Goal: Task Accomplishment & Management: Manage account settings

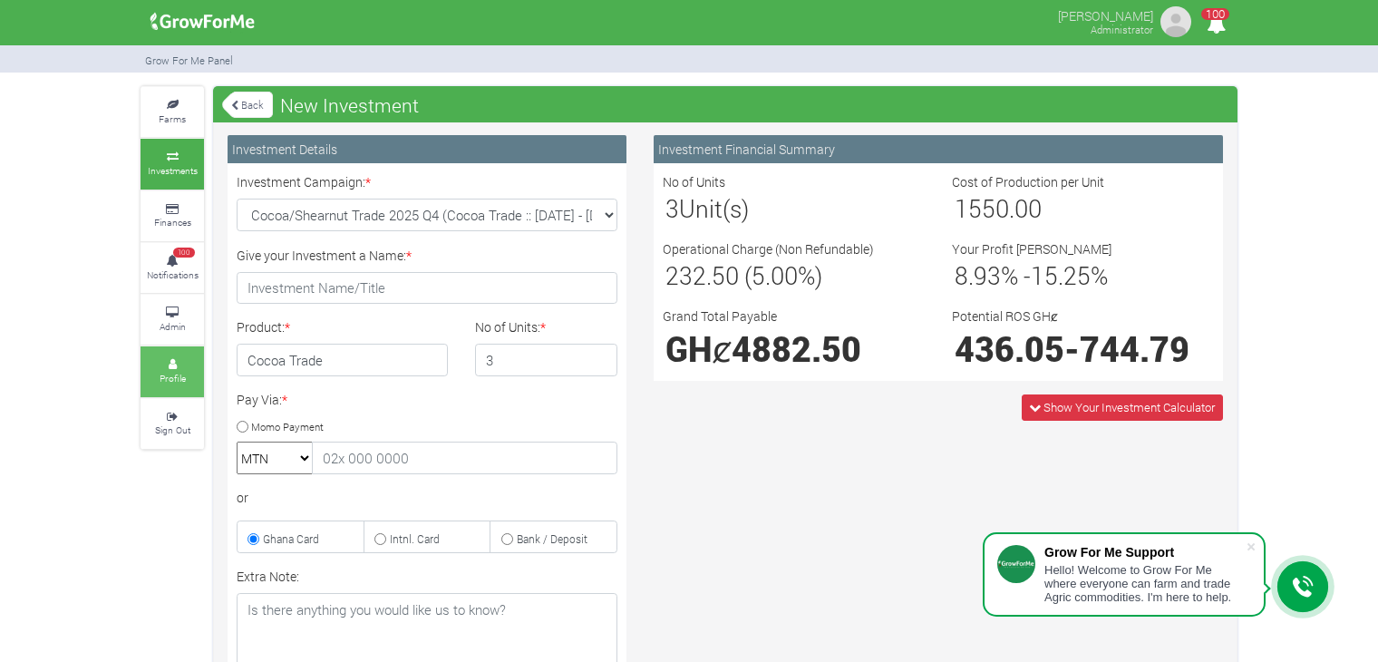
click at [170, 387] on link "Profile" at bounding box center [171, 371] width 63 height 50
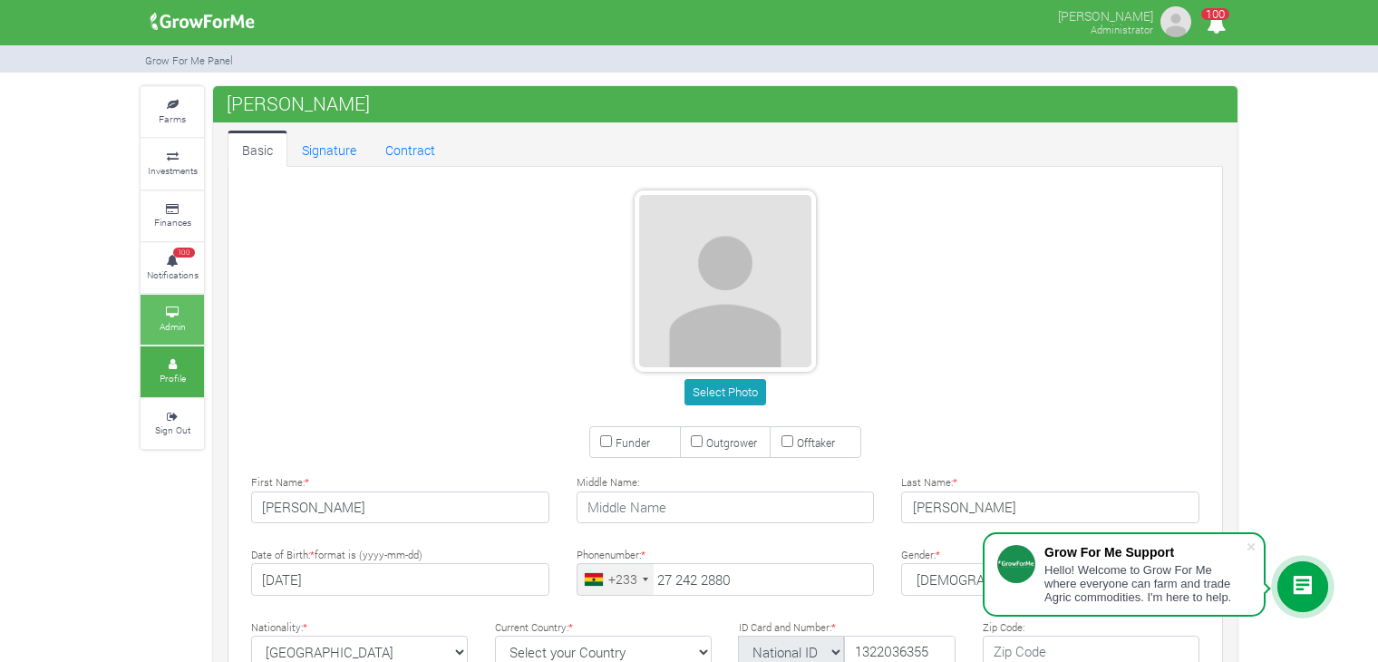
click at [187, 317] on link "Admin" at bounding box center [171, 320] width 63 height 50
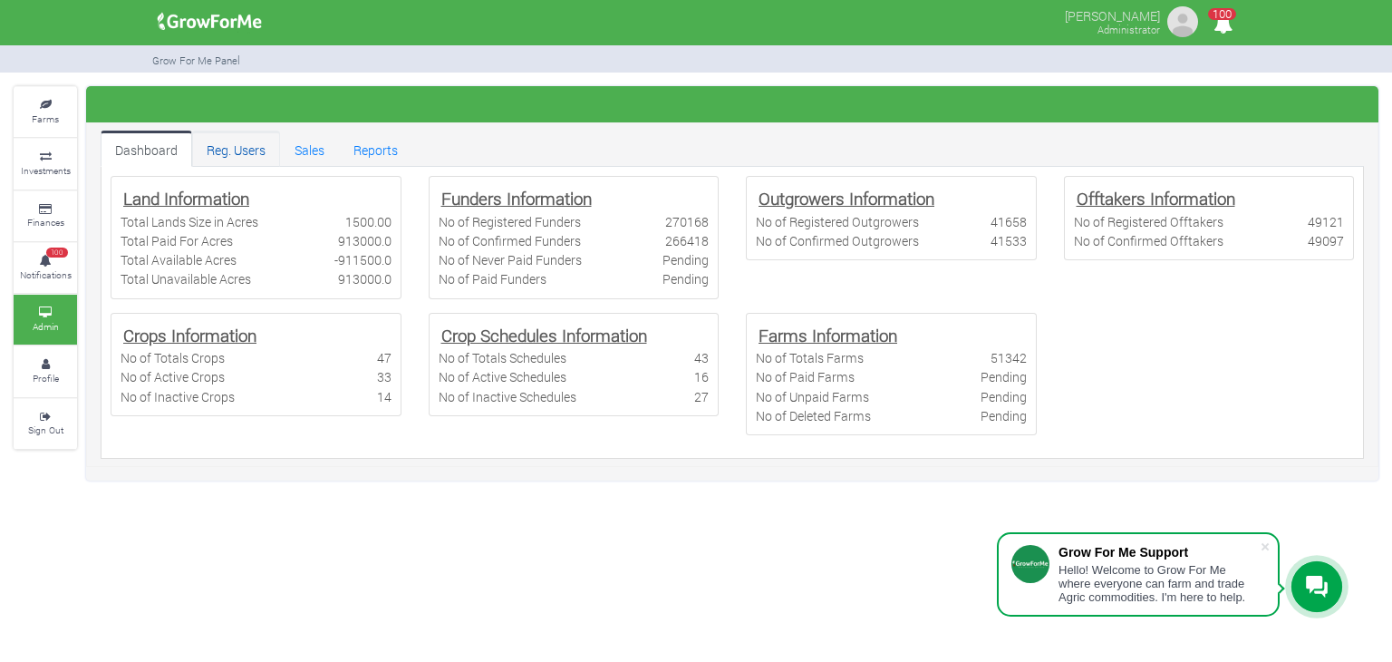
click at [259, 151] on link "Reg. Users" at bounding box center [236, 149] width 88 height 36
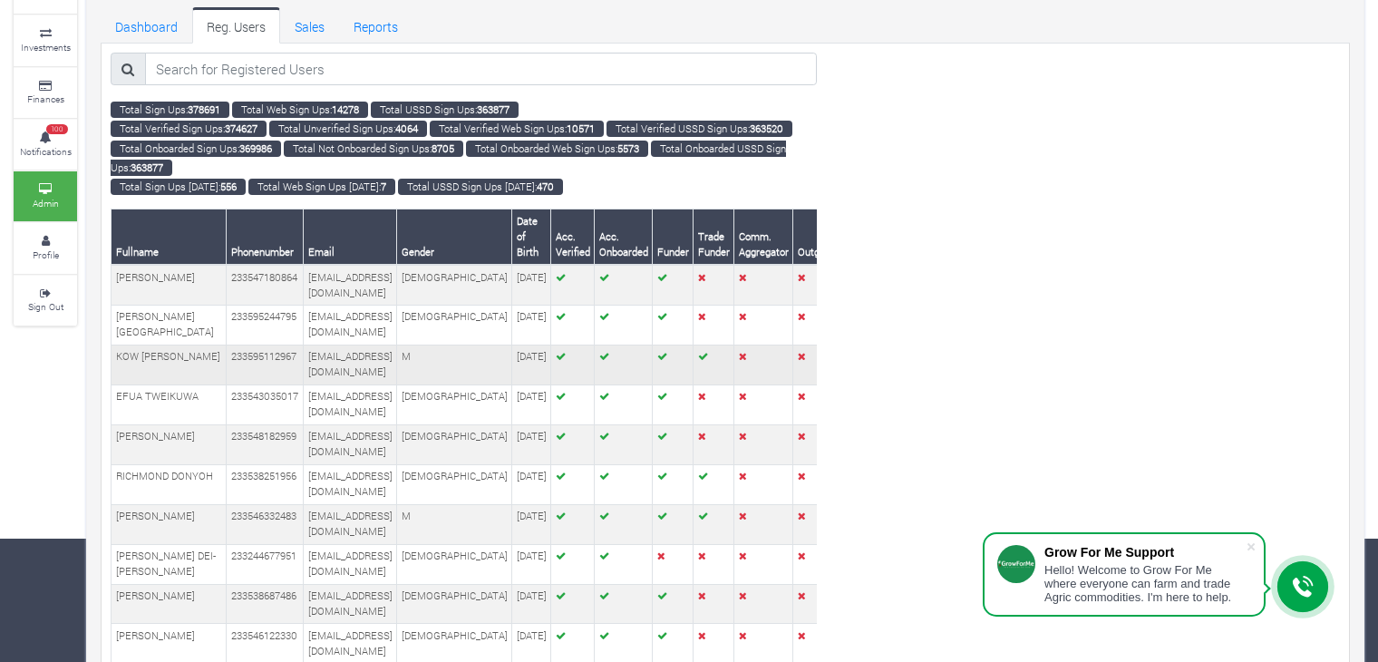
scroll to position [137, 0]
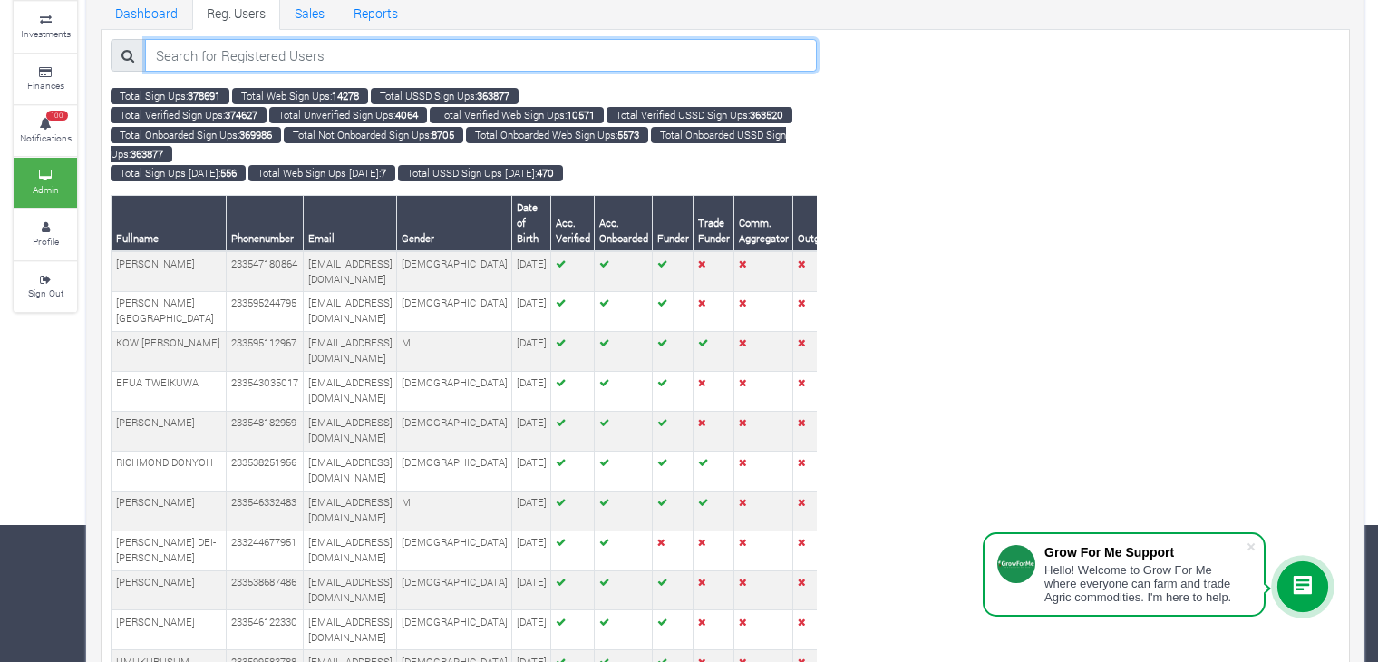
click at [337, 63] on input "search" at bounding box center [481, 55] width 672 height 33
paste input "Patrick Abu"
type input "Patrick Abu"
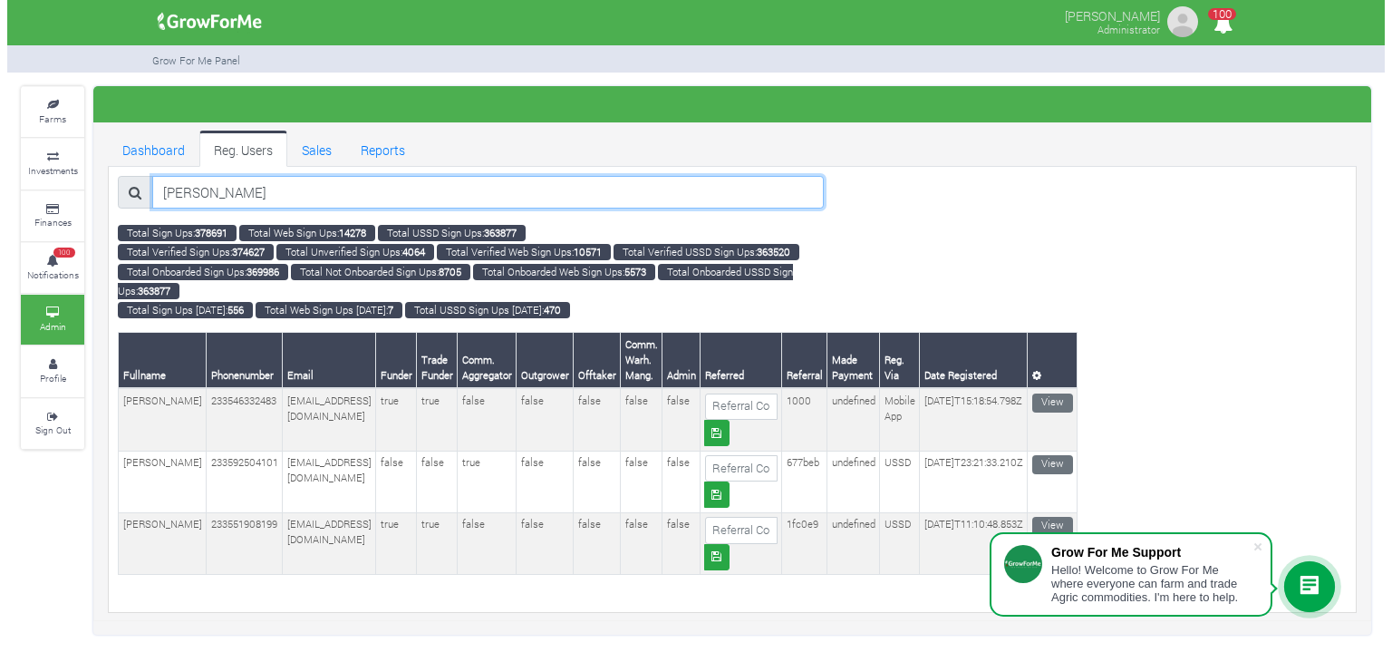
scroll to position [0, 0]
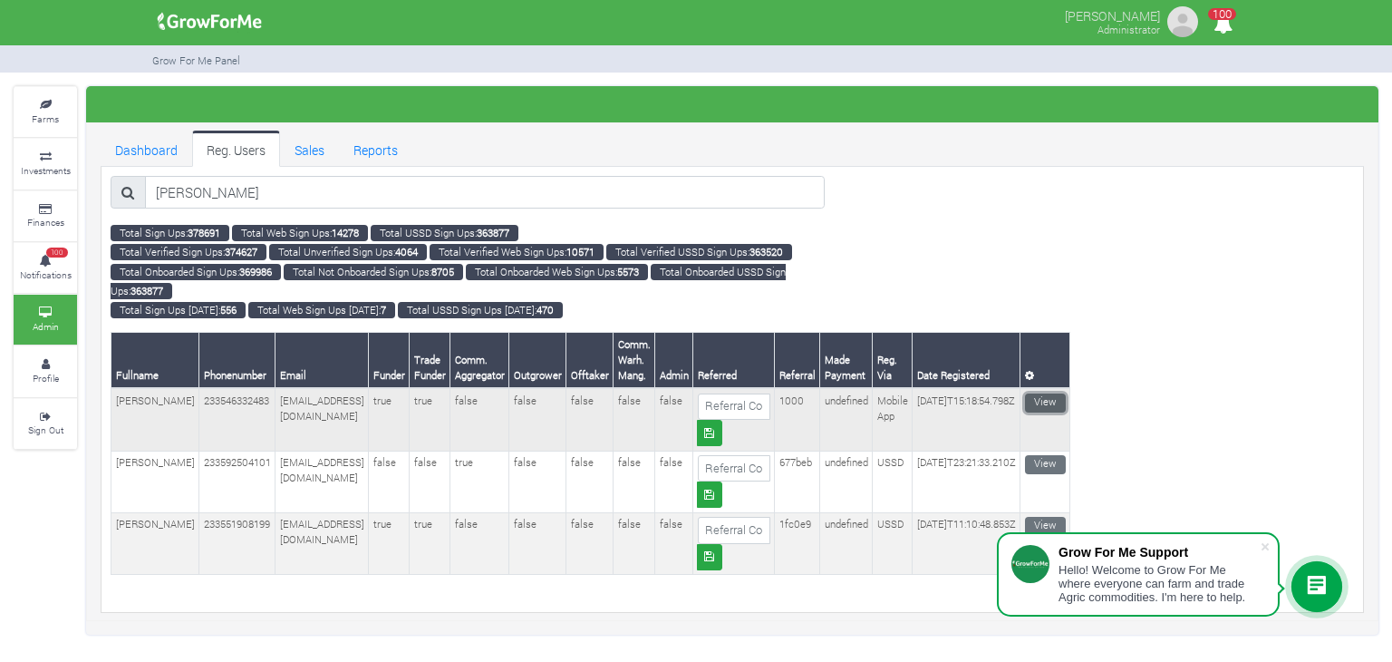
click at [1057, 402] on link "View" at bounding box center [1045, 402] width 41 height 19
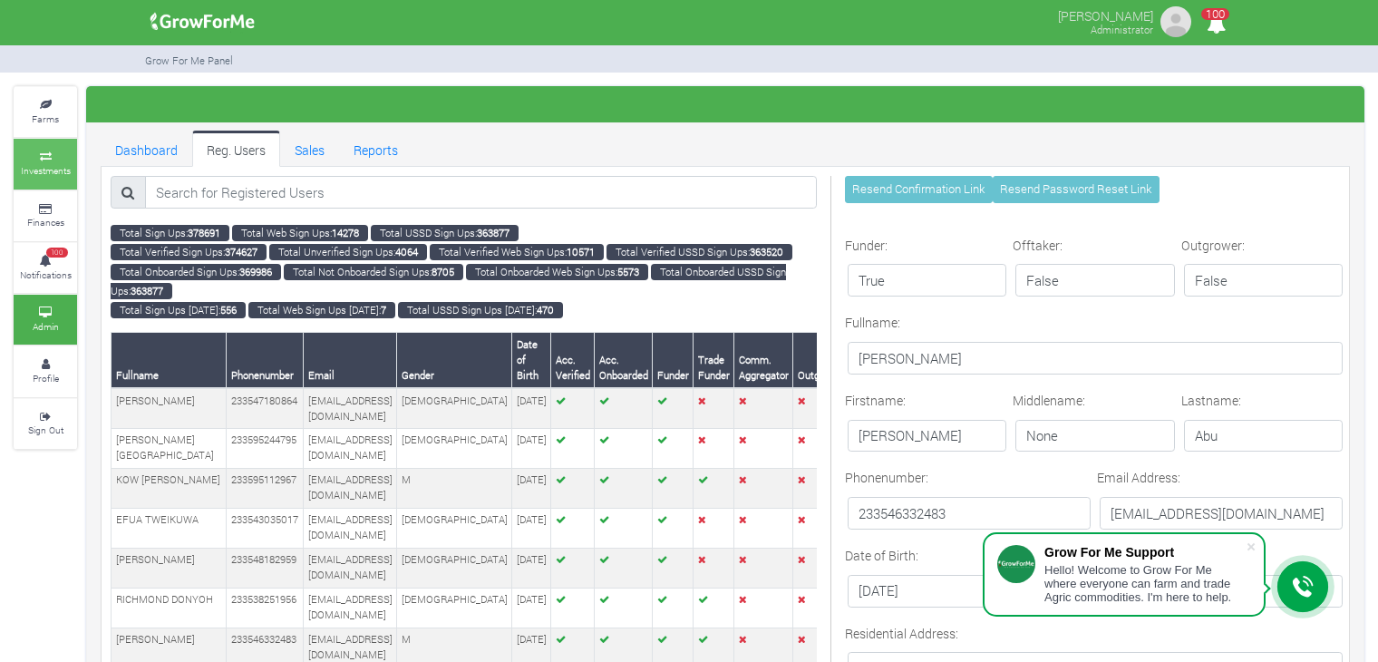
click at [54, 152] on icon at bounding box center [45, 156] width 54 height 9
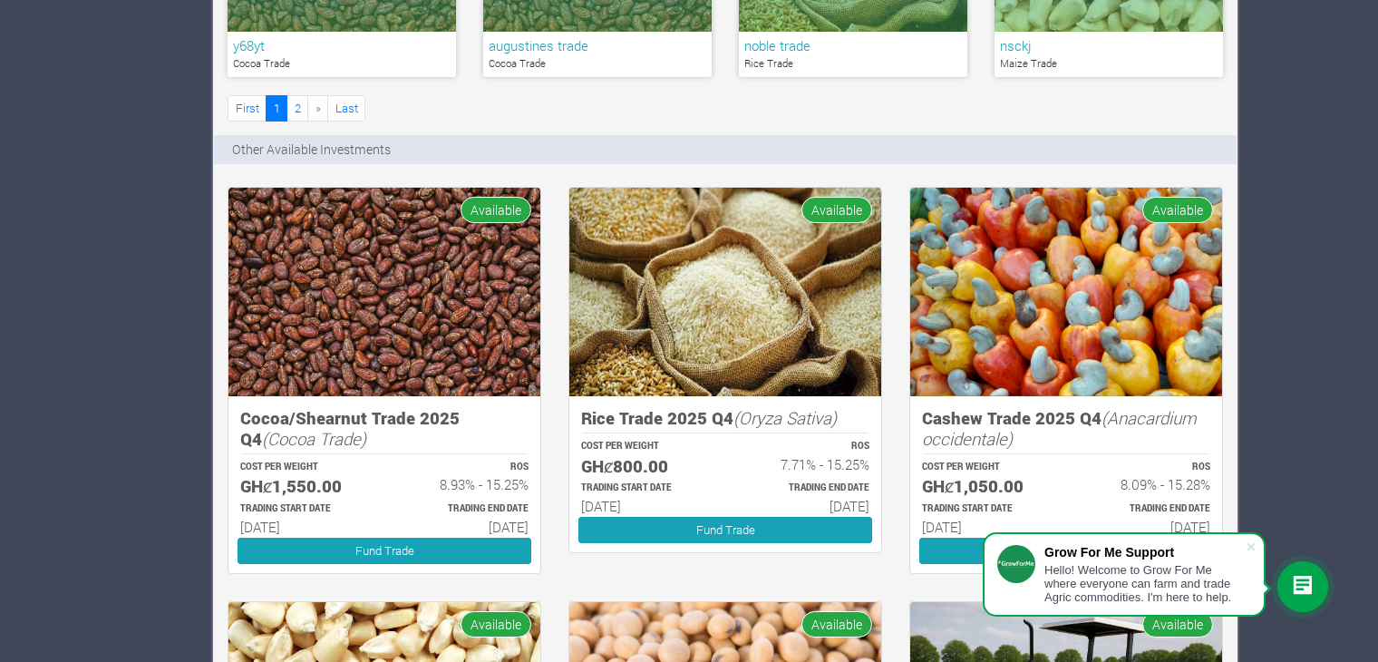
scroll to position [1338, 0]
